Goal: Transaction & Acquisition: Book appointment/travel/reservation

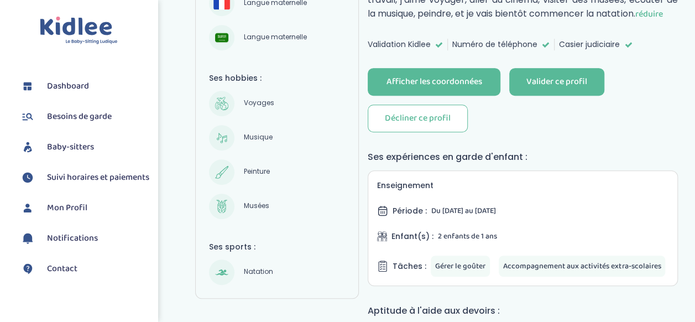
scroll to position [274, 0]
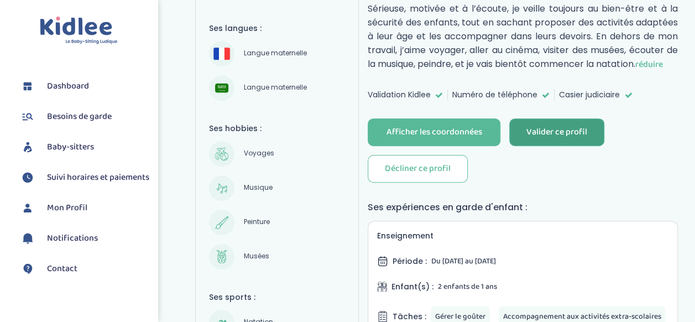
click at [553, 126] on div "Valider ce profil" at bounding box center [556, 132] width 61 height 13
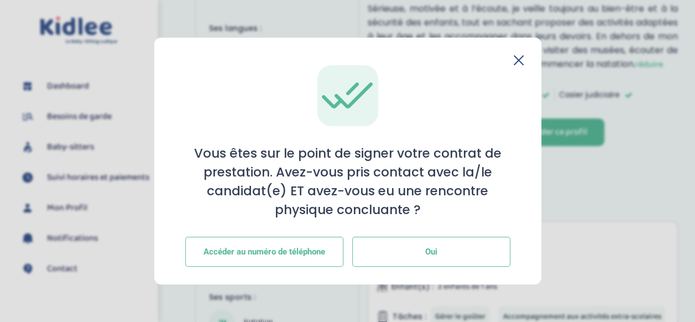
click at [399, 252] on button "Oui" at bounding box center [431, 252] width 158 height 30
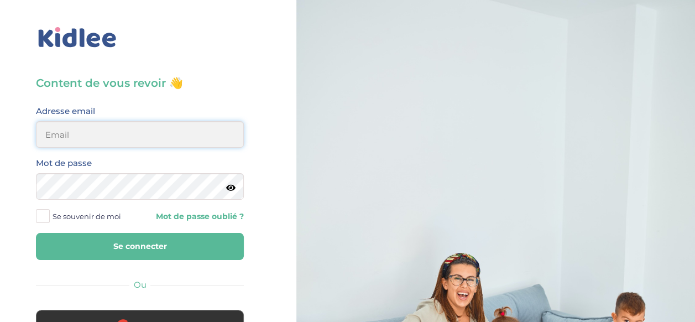
click at [101, 139] on input "email" at bounding box center [140, 134] width 208 height 27
type input "frederic.doucene@gmail.com"
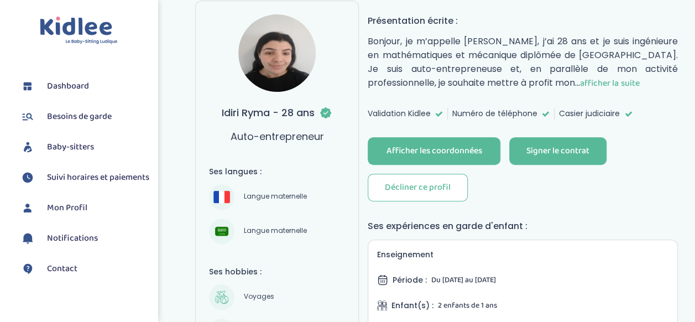
scroll to position [136, 0]
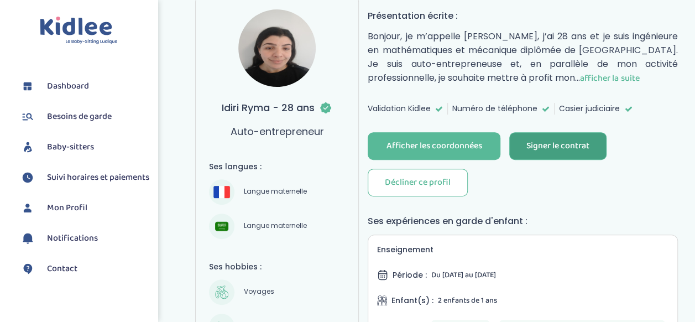
click at [547, 156] on button "Signer le contrat" at bounding box center [557, 146] width 97 height 28
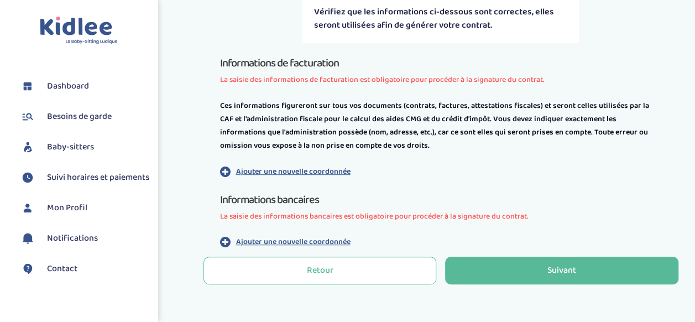
scroll to position [288, 0]
click at [261, 168] on p "Ajouter une nouvelle coordonnée" at bounding box center [292, 171] width 114 height 12
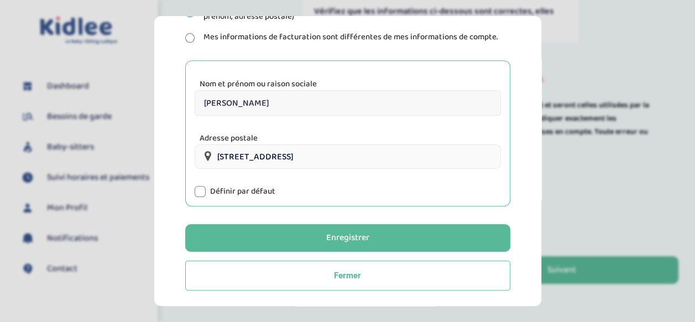
scroll to position [239, 0]
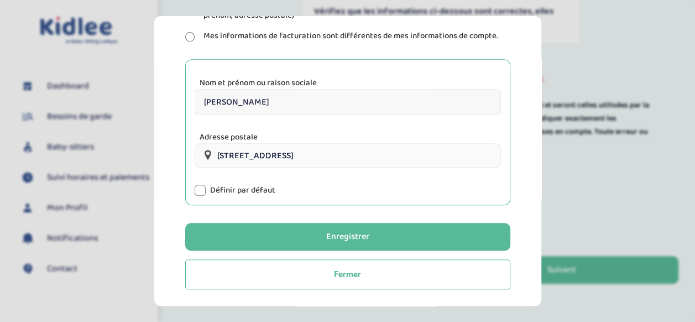
click at [200, 191] on div at bounding box center [200, 190] width 11 height 11
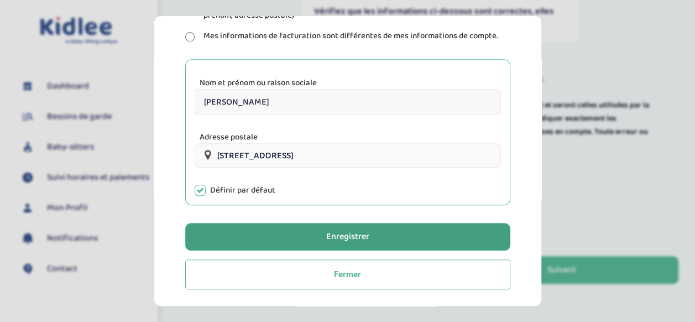
click at [303, 227] on button "Enregistrer" at bounding box center [347, 237] width 325 height 28
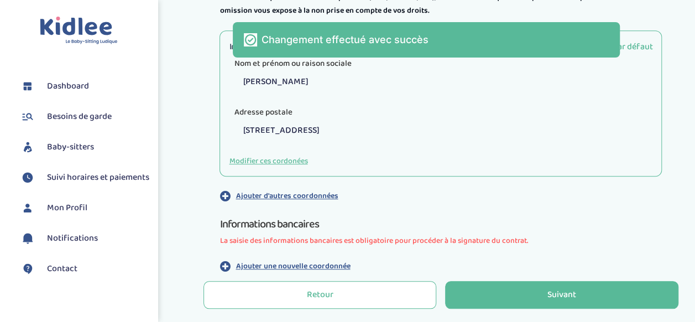
scroll to position [485, 0]
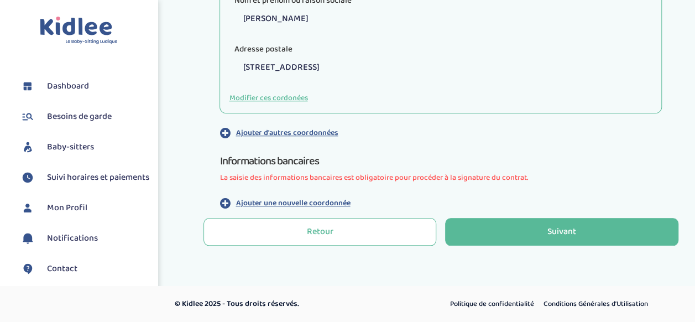
click at [265, 202] on p "Ajouter une nouvelle coordonnée" at bounding box center [292, 203] width 114 height 12
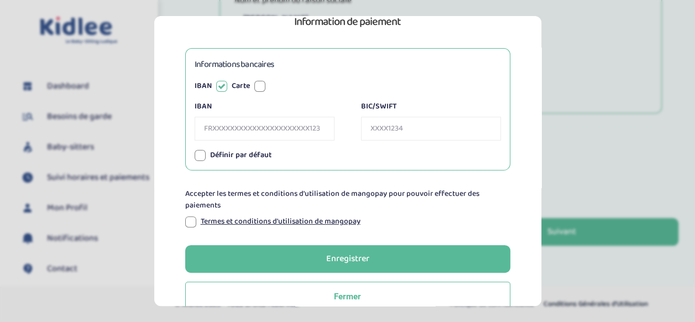
scroll to position [110, 0]
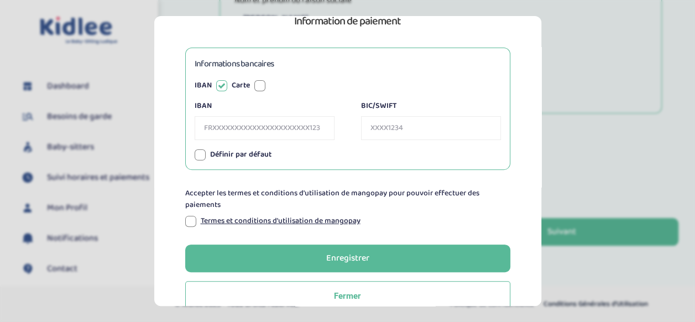
click at [235, 121] on input "IBAN" at bounding box center [265, 128] width 140 height 24
paste input "FR76 3000 4017 8100 0008 0721 280"
type input "FR7630004017810000080721280"
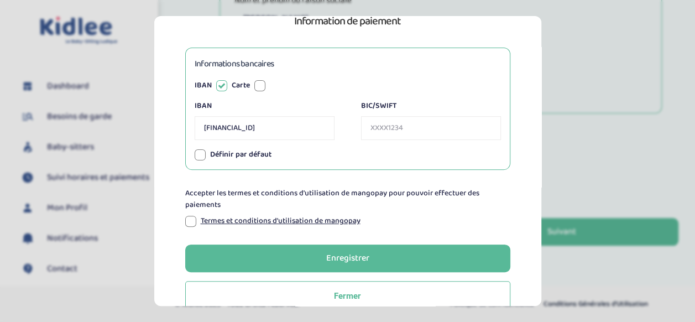
click at [321, 161] on div "Informations bancaires IBAN Carte IBAN FR7630004017810000080721280 BIC/SWIFT Nu…" at bounding box center [347, 109] width 325 height 122
click at [386, 130] on input "BIC/SWIFT" at bounding box center [431, 128] width 140 height 24
paste input "BNPA FR PP XXX"
type input "BNPAFRPPXXX"
click at [200, 157] on div at bounding box center [200, 154] width 11 height 11
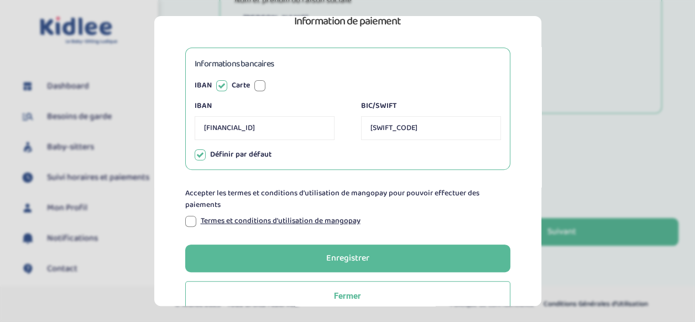
scroll to position [132, 0]
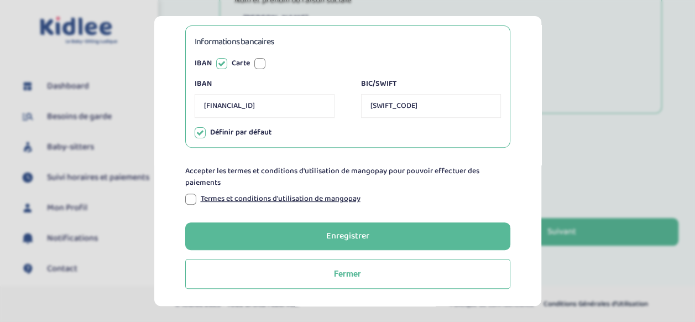
click at [185, 200] on div at bounding box center [190, 198] width 11 height 11
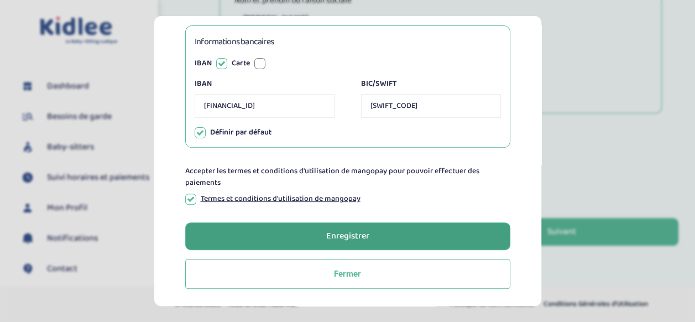
click at [292, 236] on button "Enregistrer" at bounding box center [347, 236] width 325 height 28
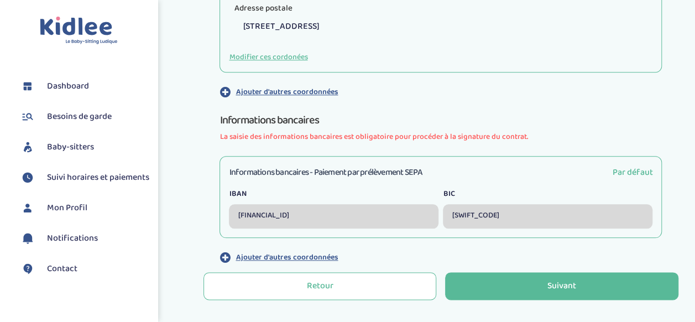
scroll to position [580, 0]
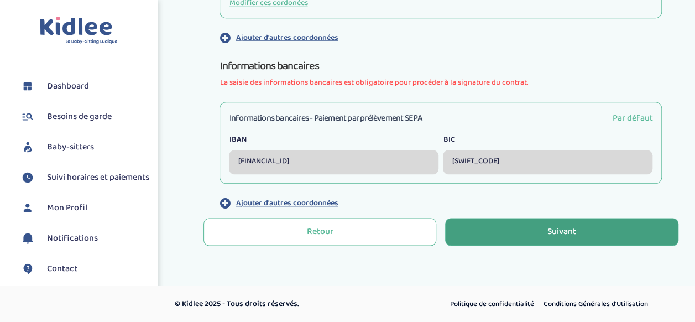
click at [568, 233] on div "Suivant" at bounding box center [561, 232] width 29 height 13
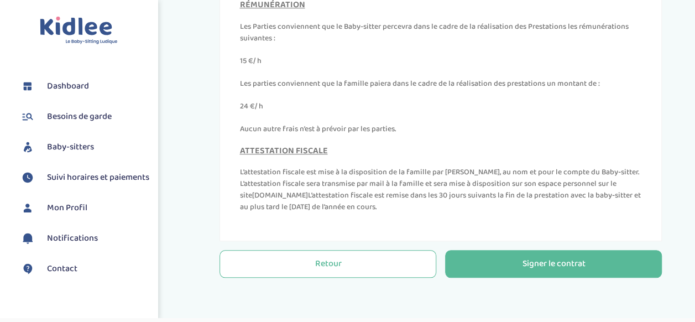
scroll to position [442, 0]
